Goal: Information Seeking & Learning: Learn about a topic

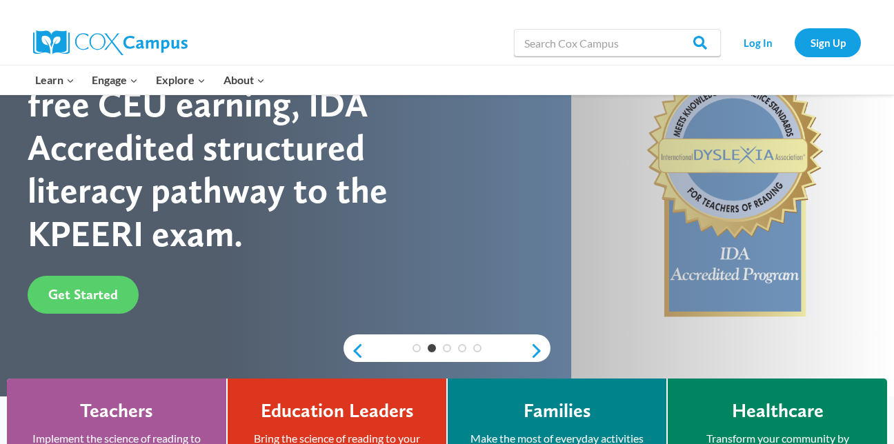
scroll to position [128, 0]
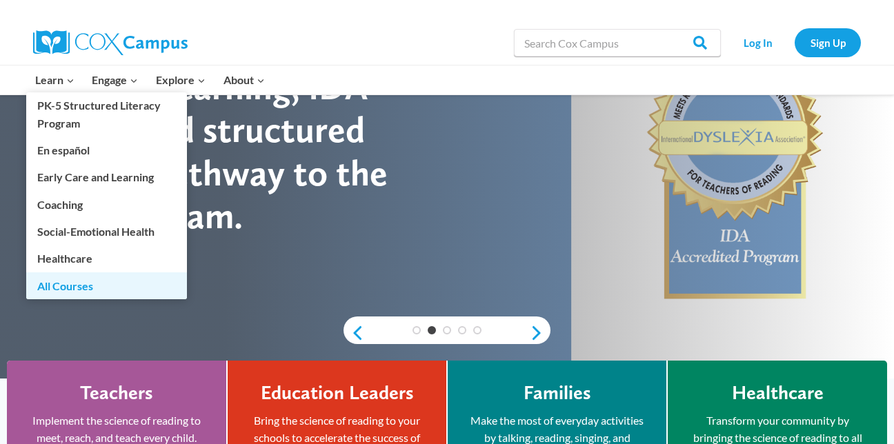
click at [85, 283] on link "All Courses" at bounding box center [106, 285] width 161 height 26
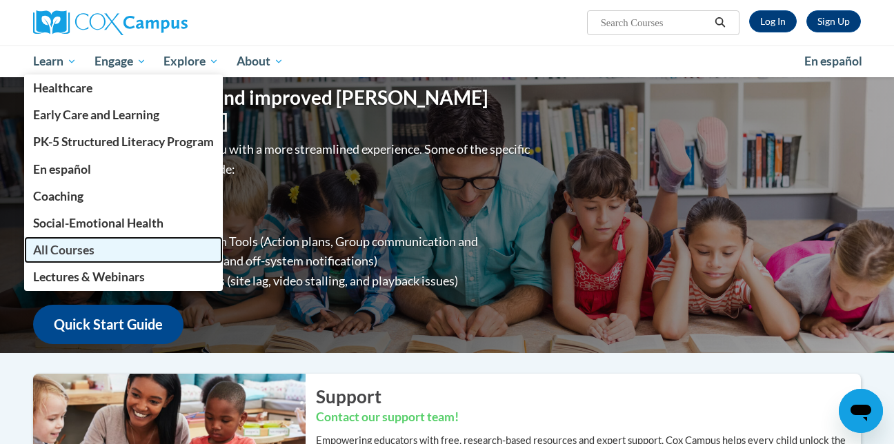
click at [53, 250] on span "All Courses" at bounding box center [63, 250] width 61 height 14
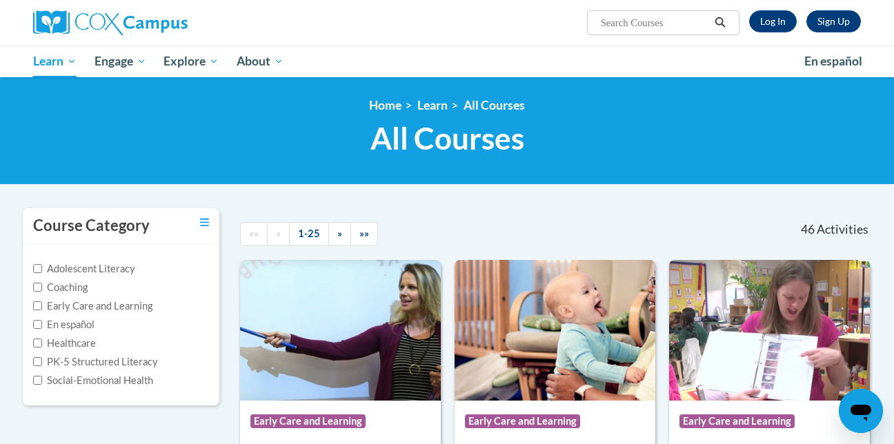
scroll to position [157, 0]
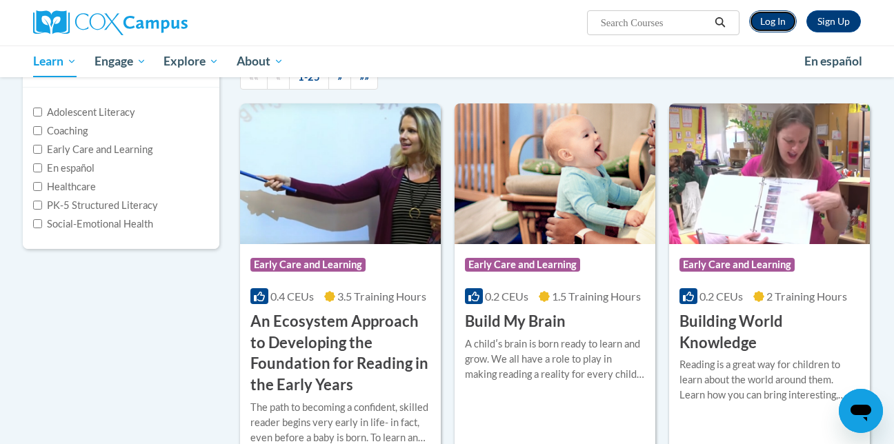
click at [763, 22] on link "Log In" at bounding box center [773, 21] width 48 height 22
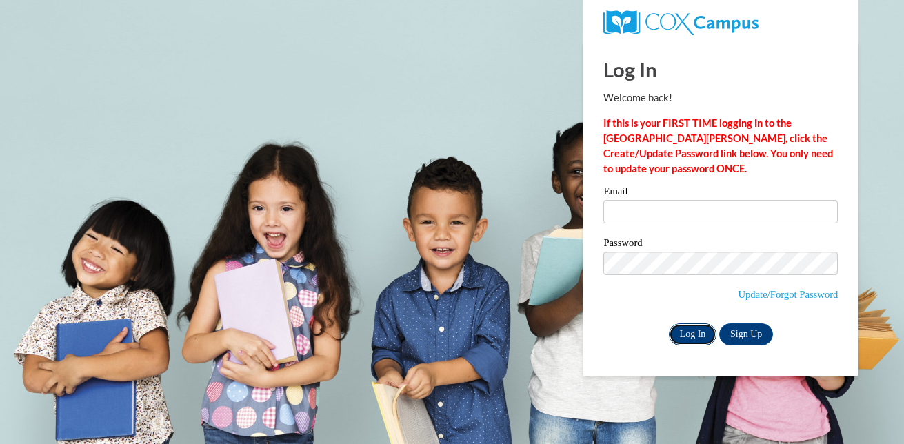
click at [683, 334] on input "Log In" at bounding box center [693, 334] width 48 height 22
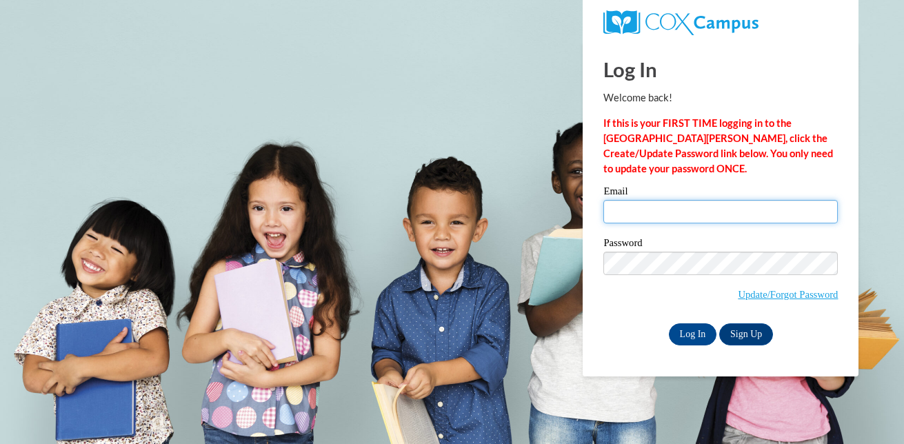
click at [643, 208] on input "Email" at bounding box center [720, 211] width 234 height 23
type input "[EMAIL_ADDRESS][DOMAIN_NAME]"
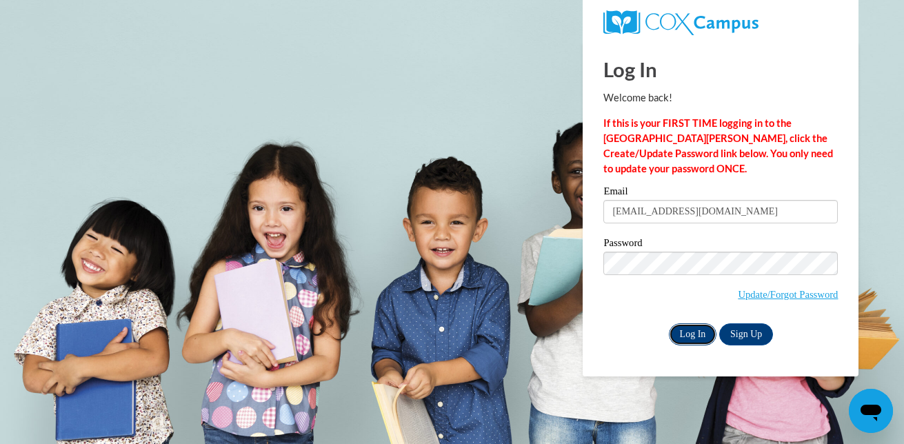
click at [687, 331] on input "Log In" at bounding box center [693, 334] width 48 height 22
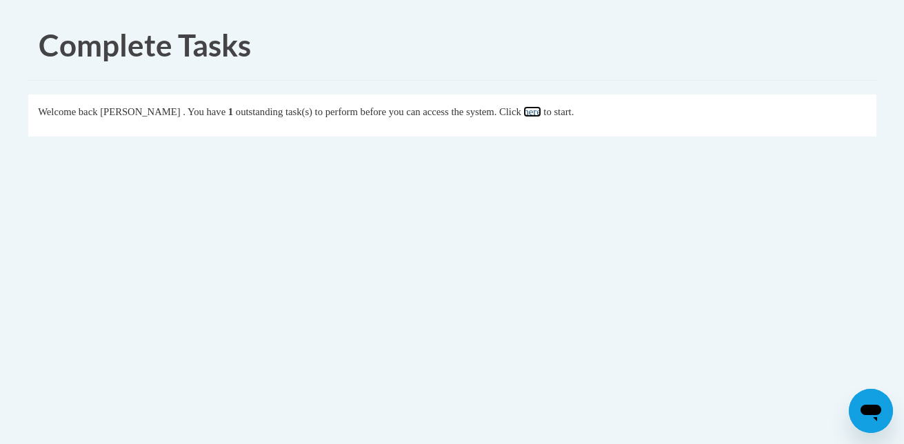
click at [541, 112] on link "here" at bounding box center [531, 111] width 17 height 11
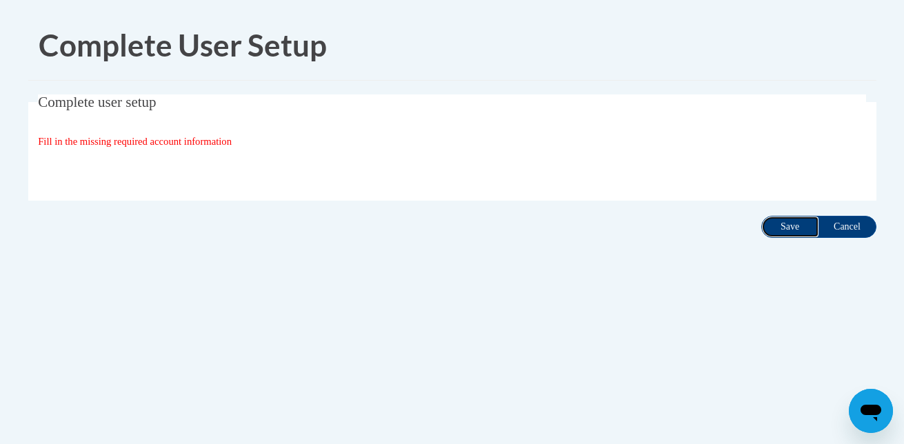
click at [786, 225] on input "Save" at bounding box center [790, 227] width 58 height 22
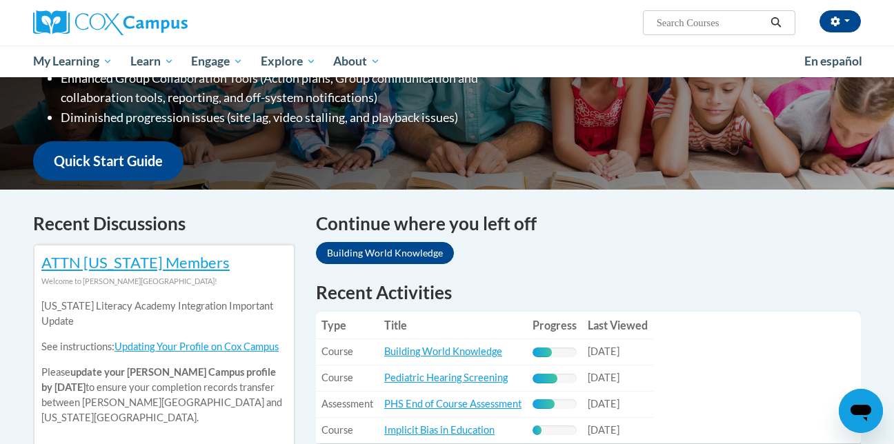
scroll to position [386, 0]
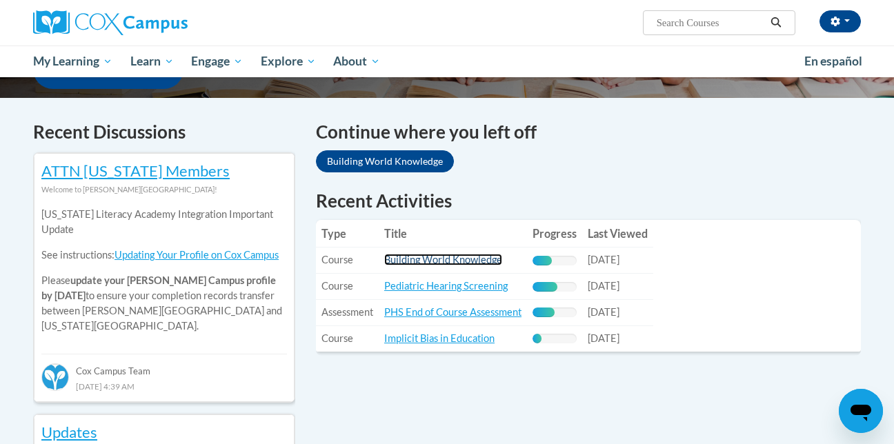
click at [457, 258] on link "Building World Knowledge" at bounding box center [443, 260] width 118 height 12
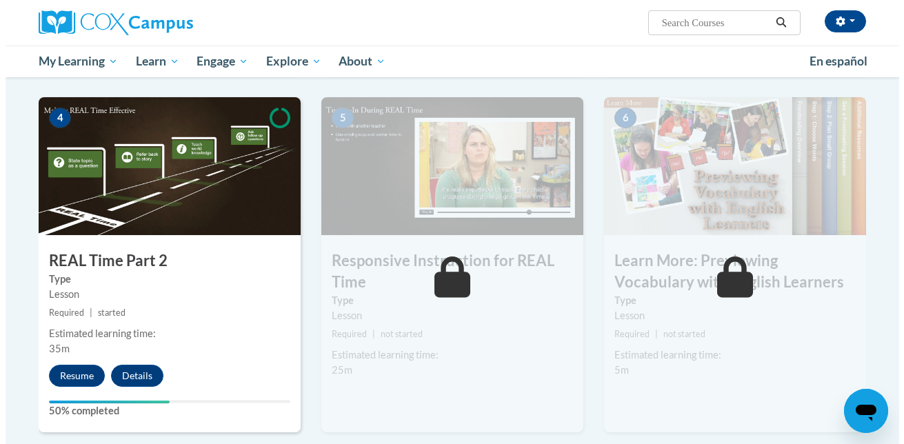
scroll to position [649, 0]
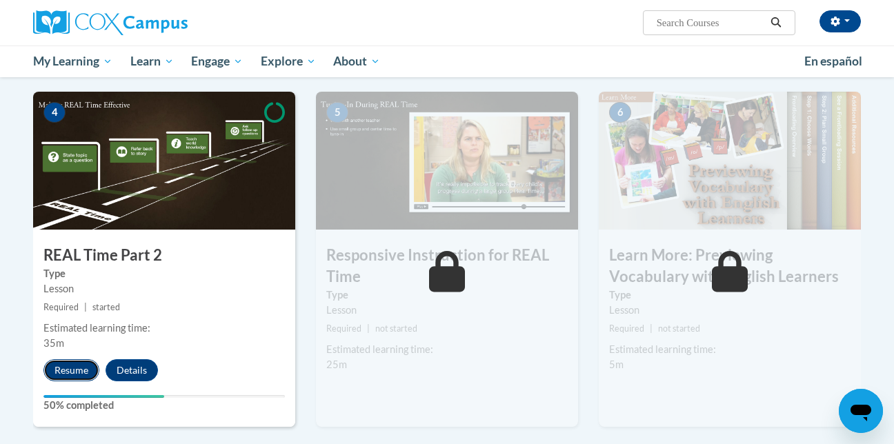
click at [63, 374] on button "Resume" at bounding box center [71, 370] width 56 height 22
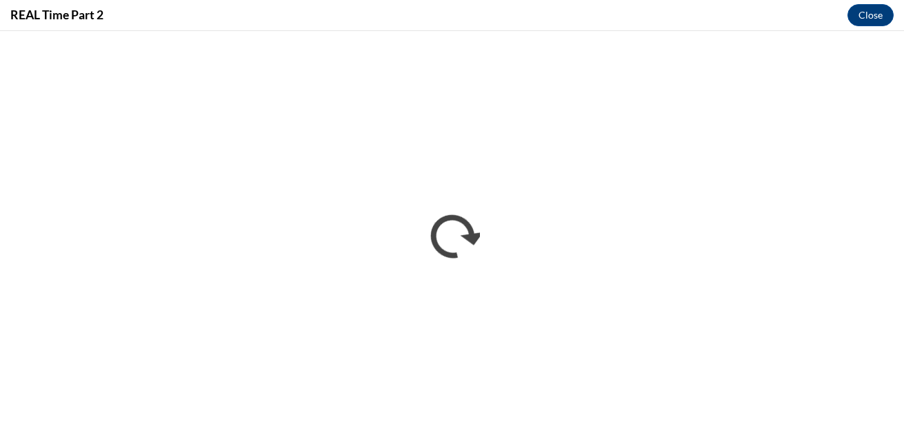
scroll to position [0, 0]
